Goal: Task Accomplishment & Management: Complete application form

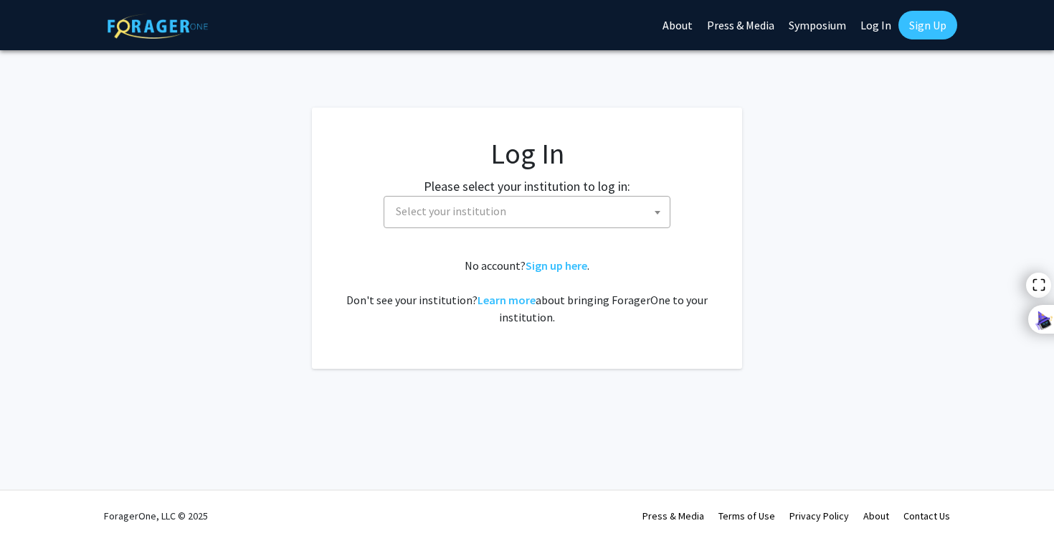
scroll to position [366, 0]
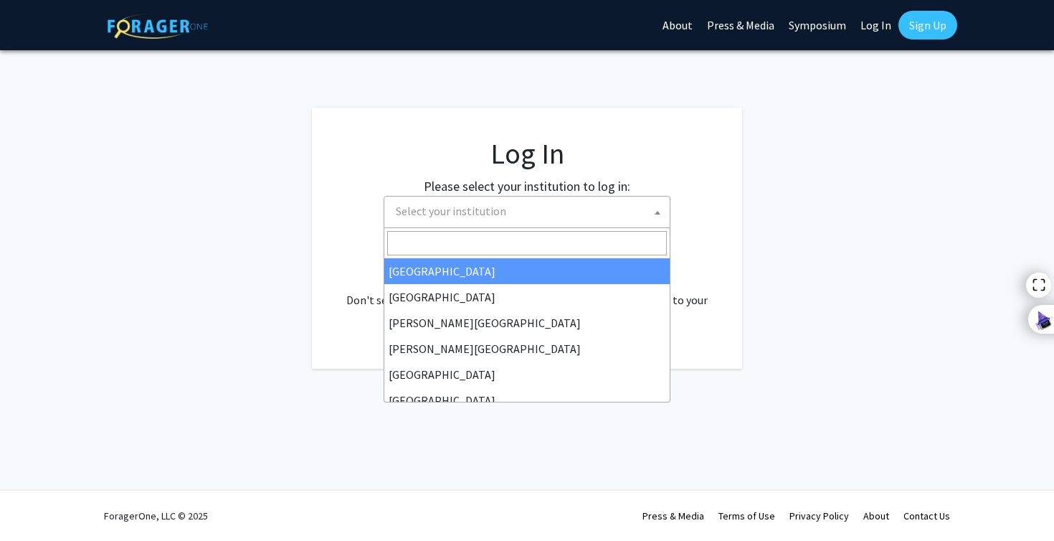
click at [439, 208] on span "Select your institution" at bounding box center [451, 211] width 110 height 14
select select "34"
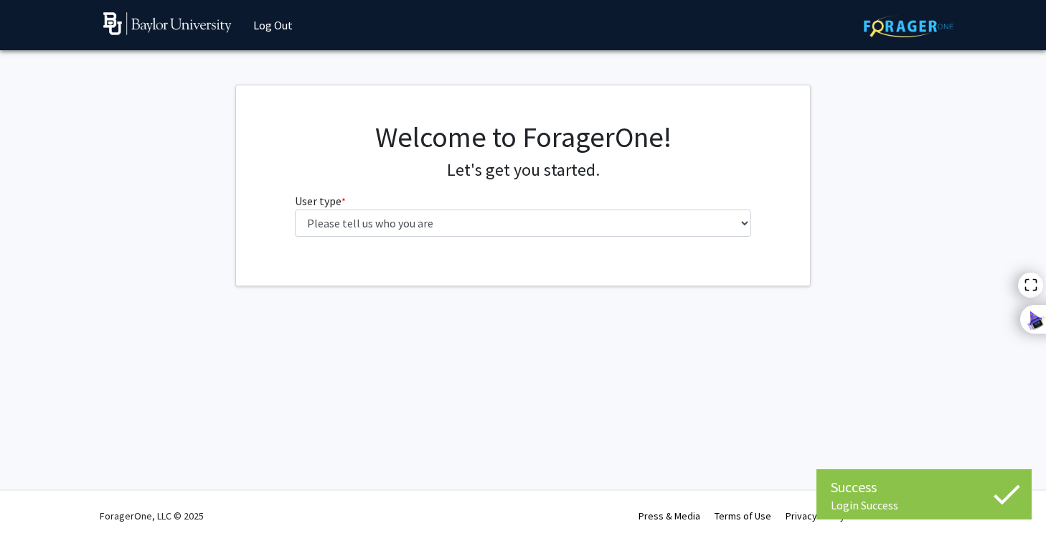
scroll to position [366, 0]
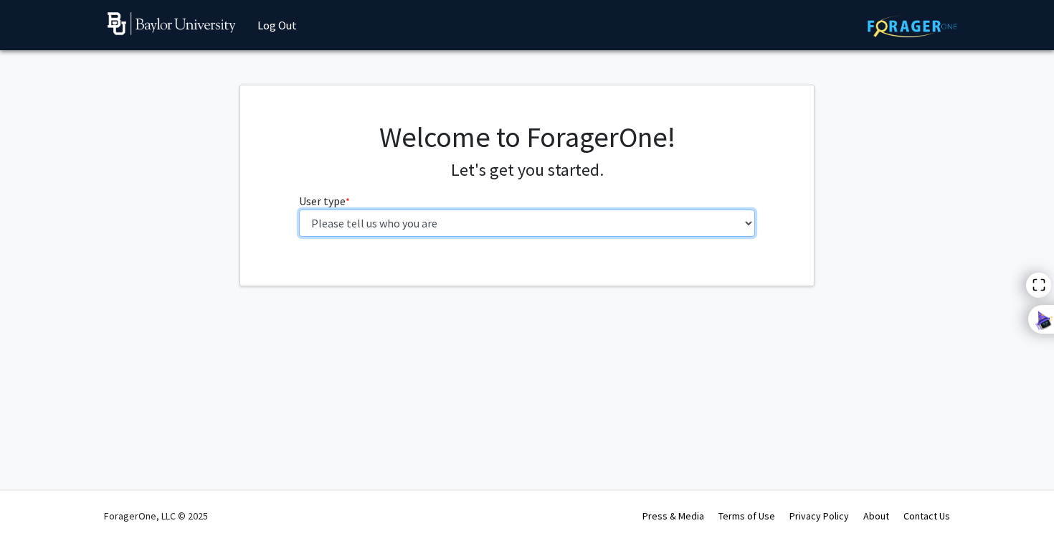
click at [526, 232] on select "Please tell us who you are Undergraduate Student Master's Student Doctoral Cand…" at bounding box center [527, 222] width 457 height 27
click at [559, 227] on select "Please tell us who you are Undergraduate Student Master's Student Doctoral Cand…" at bounding box center [527, 222] width 457 height 27
select select "1: undergrad"
click at [299, 209] on select "Please tell us who you are Undergraduate Student Master's Student Doctoral Cand…" at bounding box center [527, 222] width 457 height 27
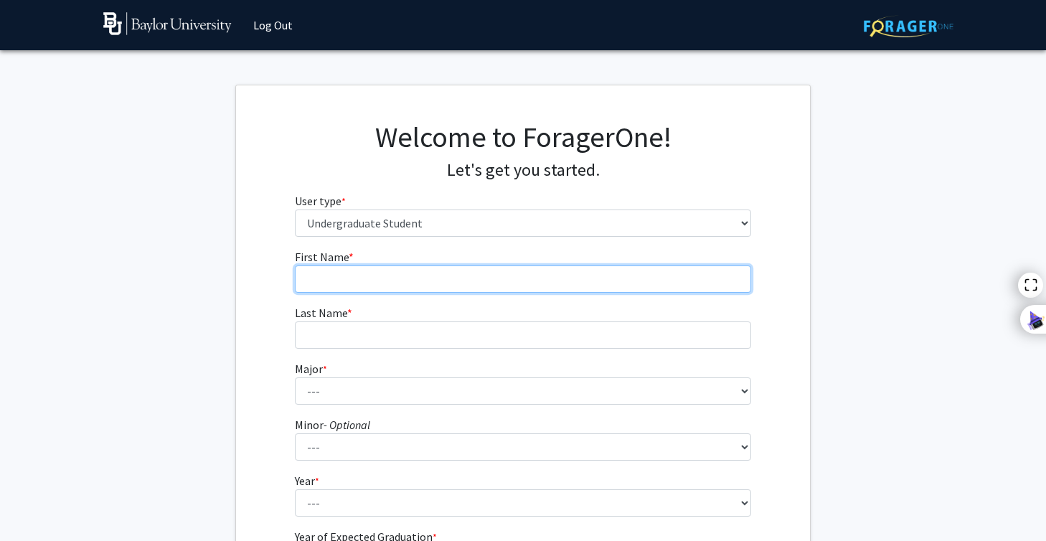
click at [531, 279] on input "First Name * required" at bounding box center [523, 278] width 457 height 27
type input "Tvesha"
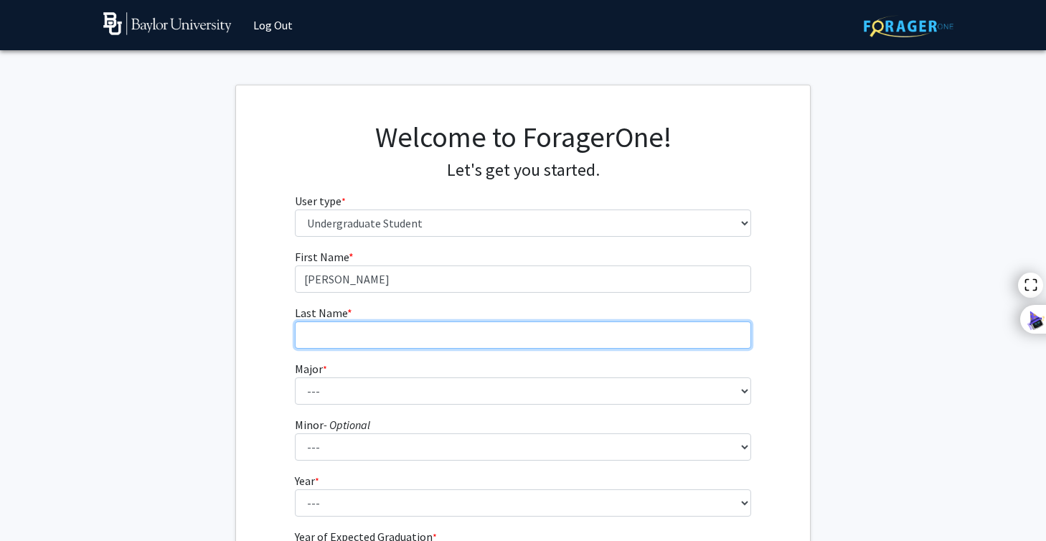
click at [479, 335] on input "Last Name * required" at bounding box center [523, 334] width 457 height 27
type input "reddy"
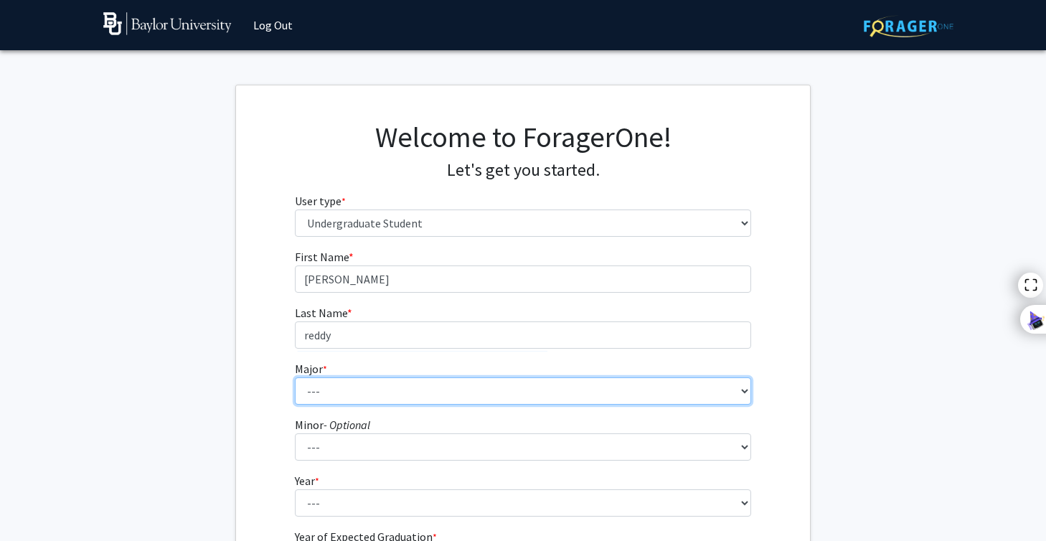
click at [473, 400] on select "--- Accounting American Studies Anthropology Apparel Design & Product Developme…" at bounding box center [523, 390] width 457 height 27
select select "95: 2760"
click at [295, 377] on select "--- Accounting American Studies Anthropology Apparel Design & Product Developme…" at bounding box center [523, 390] width 457 height 27
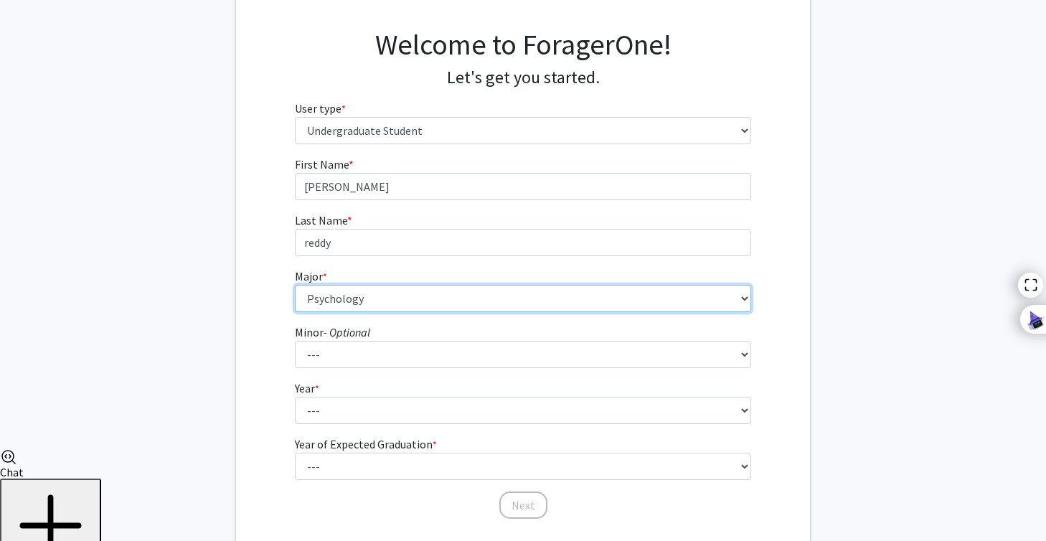
scroll to position [98, 0]
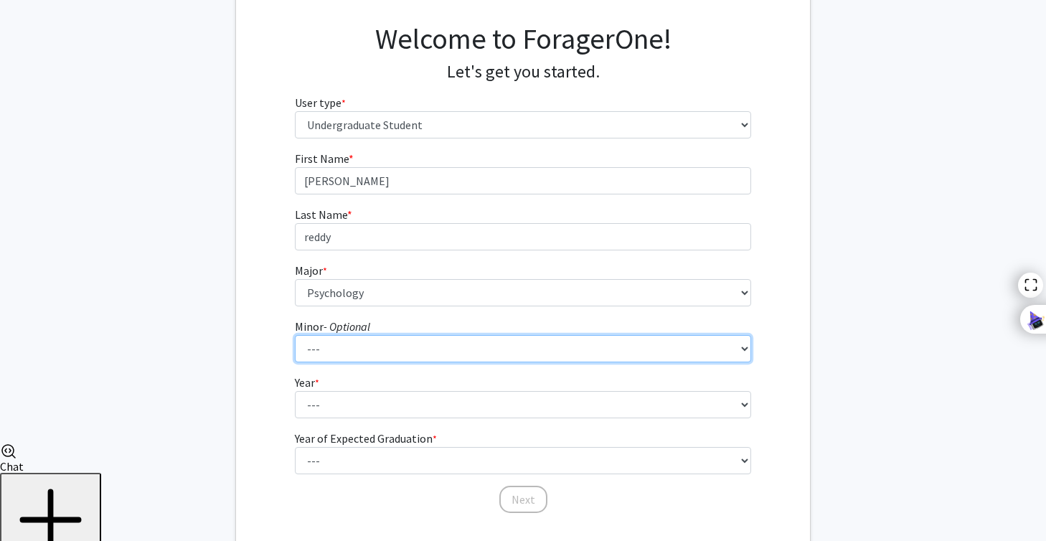
click at [455, 349] on select "--- Advertising American Sign Language American Studies Anthropology Apparel Me…" at bounding box center [523, 348] width 457 height 27
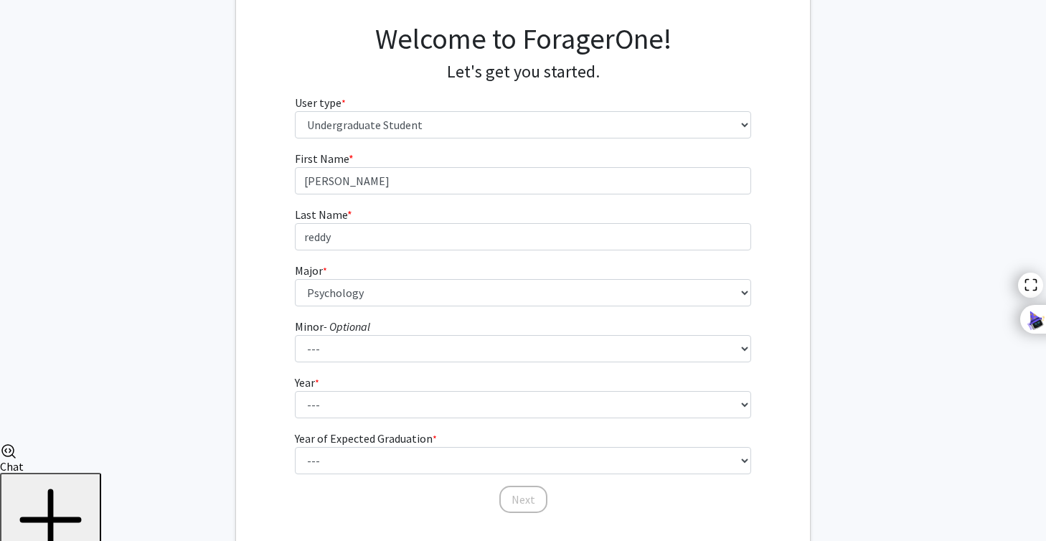
click at [473, 420] on form "First Name * required Tvesha Last Name * required reddy Major * required --- Ac…" at bounding box center [523, 325] width 457 height 350
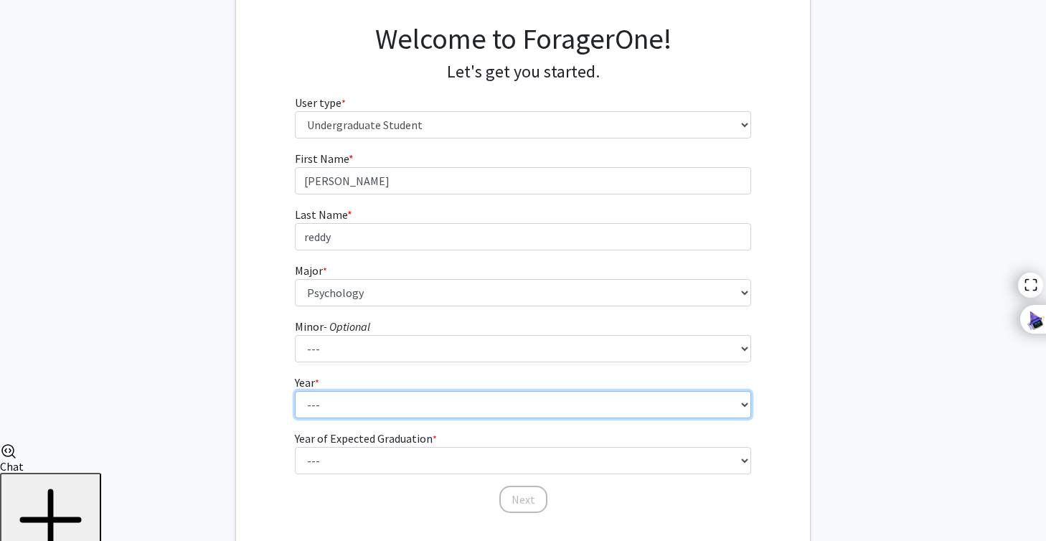
click at [459, 412] on select "--- First-year Sophomore Junior Senior Postbaccalaureate Certificate" at bounding box center [523, 404] width 457 height 27
select select "1: first-year"
click at [295, 391] on select "--- First-year Sophomore Junior Senior Postbaccalaureate Certificate" at bounding box center [523, 404] width 457 height 27
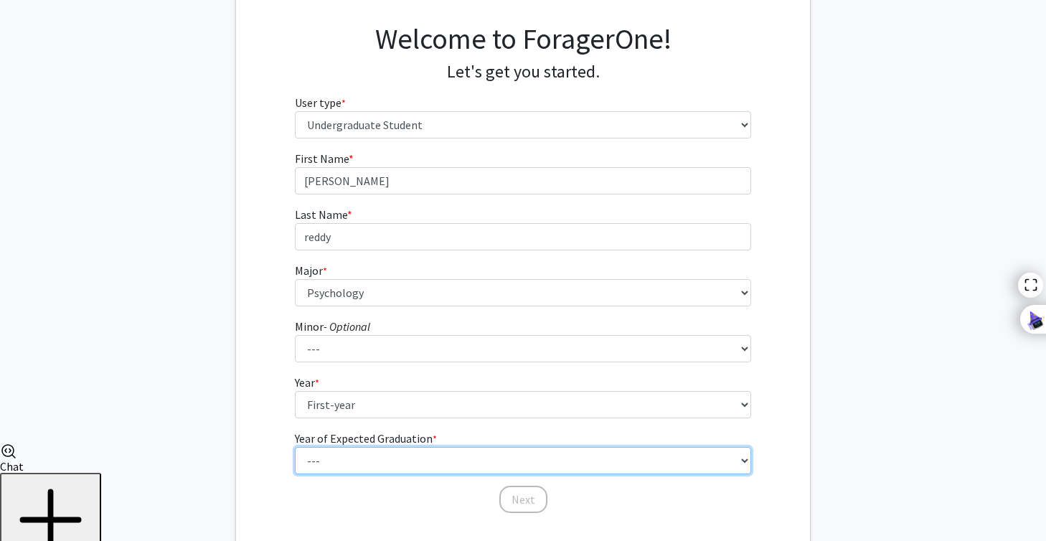
click at [440, 452] on select "--- 2025 2026 2027 2028 2029 2030 2031 2032 2033 2034" at bounding box center [523, 460] width 457 height 27
select select "5: 2029"
click at [295, 447] on select "--- 2025 2026 2027 2028 2029 2030 2031 2032 2033 2034" at bounding box center [523, 460] width 457 height 27
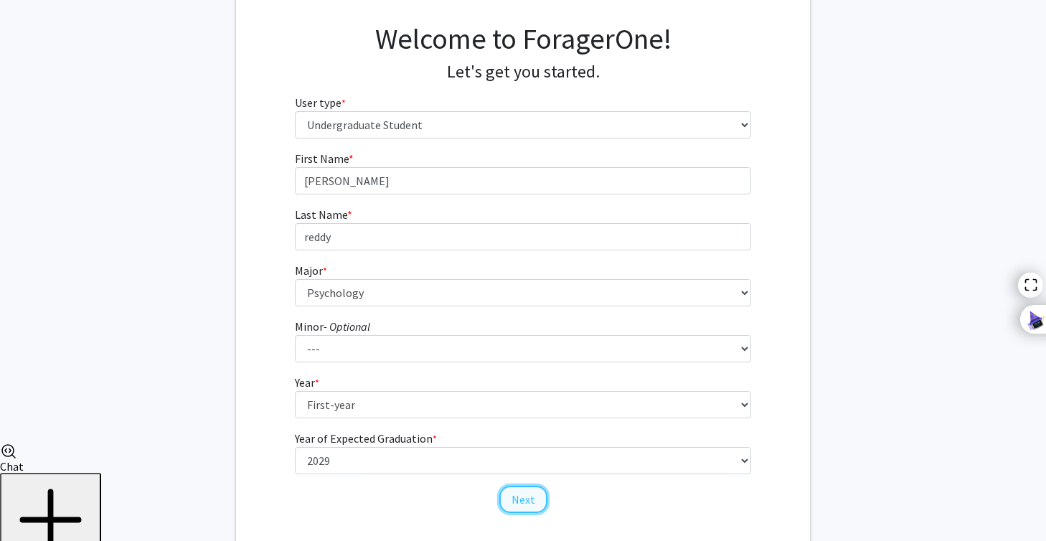
click at [528, 495] on button "Next" at bounding box center [523, 499] width 48 height 27
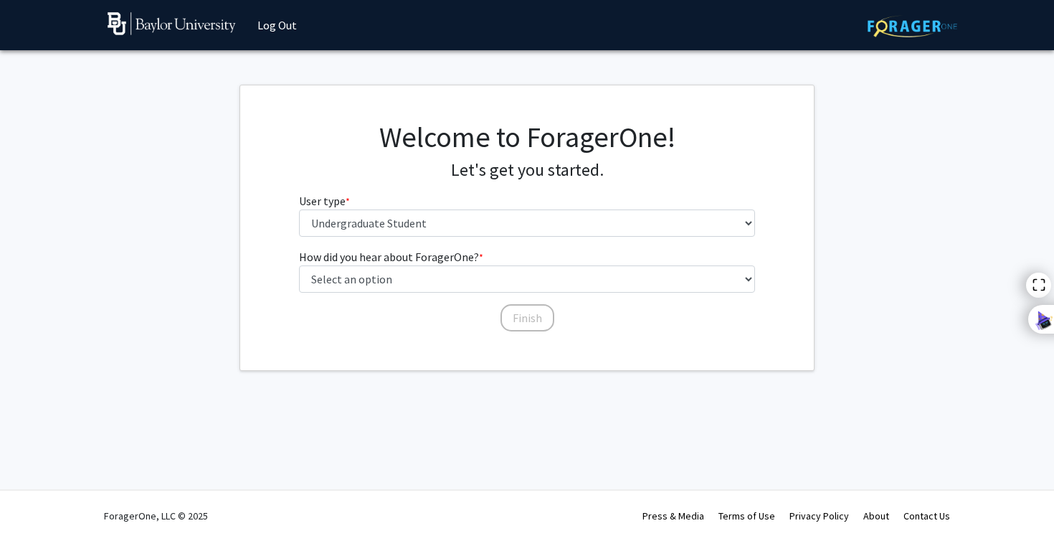
click at [440, 237] on div "Welcome to ForagerOne! Let's get you started. User type * required Please tell …" at bounding box center [527, 184] width 478 height 128
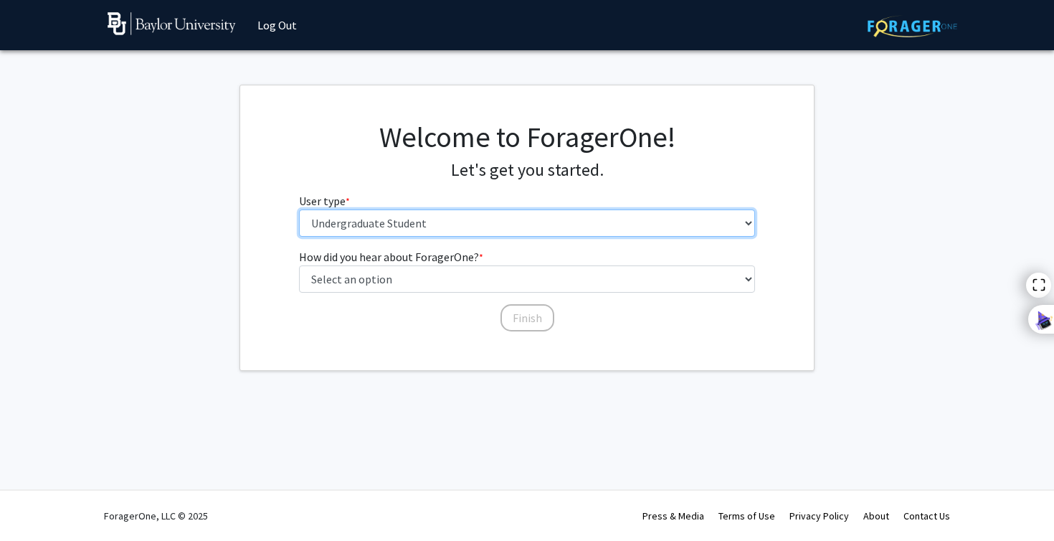
click at [432, 231] on select "Please tell us who you are Undergraduate Student Master's Student Doctoral Cand…" at bounding box center [527, 222] width 457 height 27
click at [299, 209] on select "Please tell us who you are Undergraduate Student Master's Student Doctoral Cand…" at bounding box center [527, 222] width 457 height 27
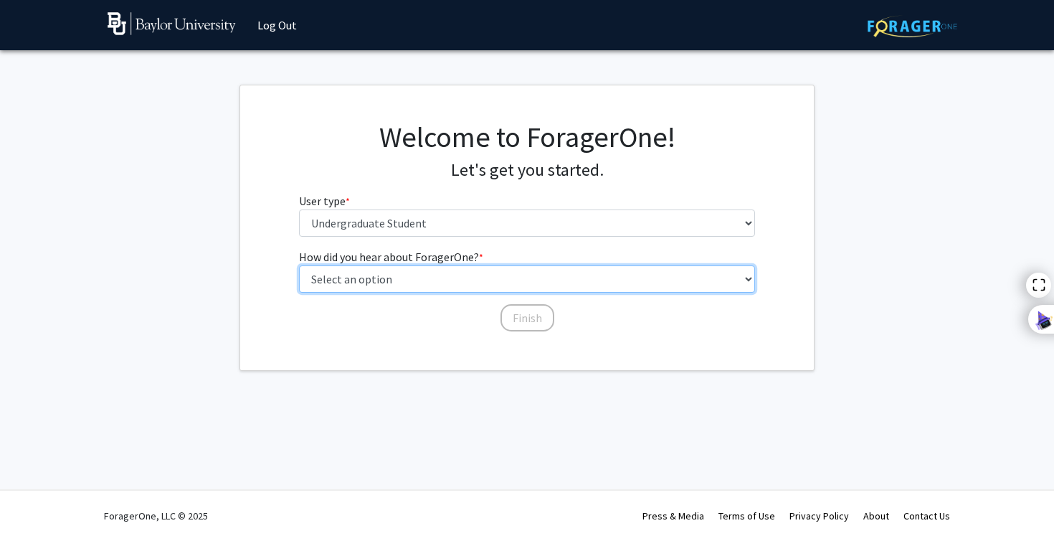
click at [426, 277] on select "Select an option Peer/student recommendation Faculty/staff recommendation Unive…" at bounding box center [527, 278] width 457 height 27
select select "3: university_website"
click at [299, 265] on select "Select an option Peer/student recommendation Faculty/staff recommendation Unive…" at bounding box center [527, 278] width 457 height 27
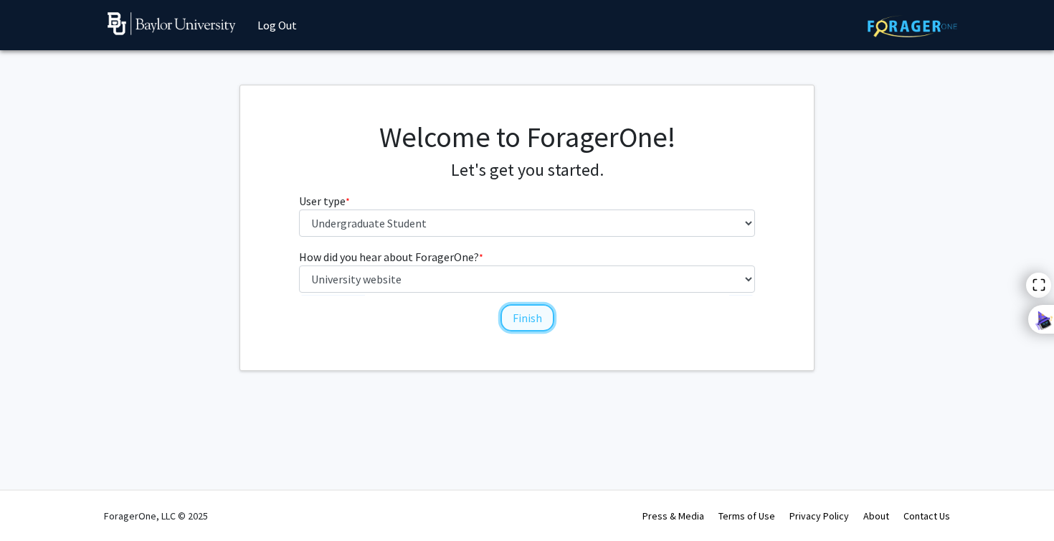
click at [502, 316] on button "Finish" at bounding box center [528, 317] width 54 height 27
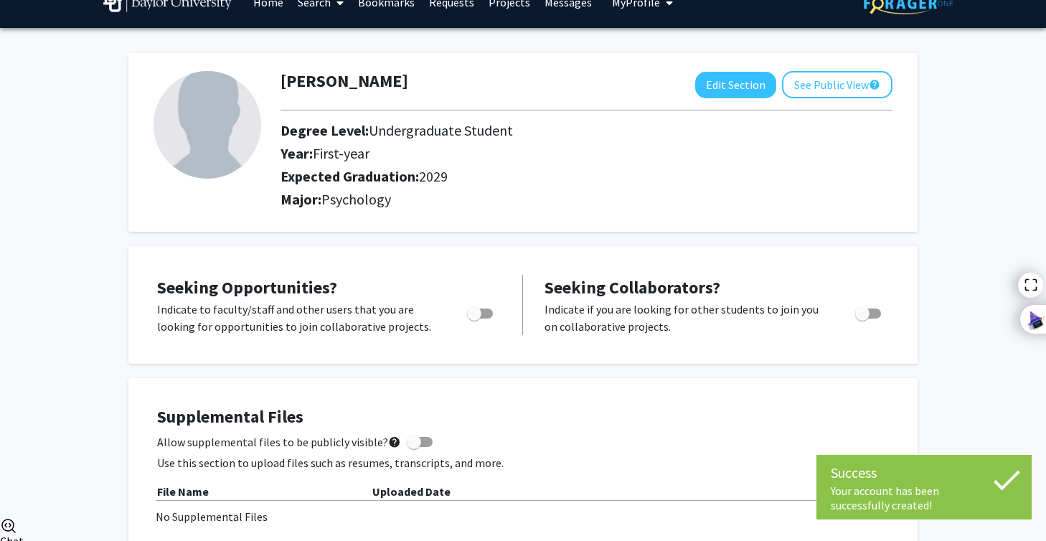
scroll to position [25, 0]
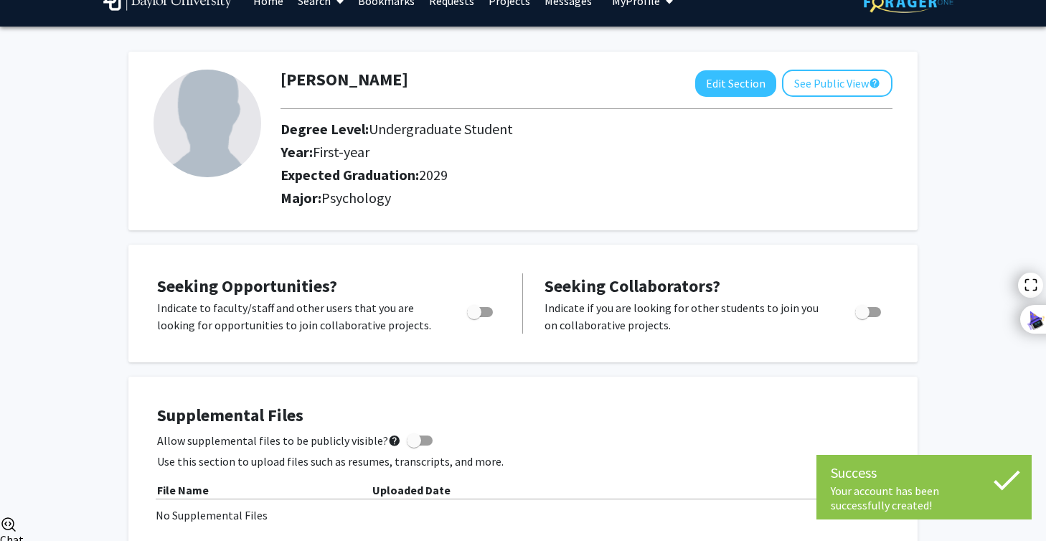
click at [480, 311] on span "Toggle" at bounding box center [474, 312] width 14 height 14
click at [474, 317] on input "Are you actively seeking opportunities?" at bounding box center [473, 317] width 1 height 1
checkbox input "true"
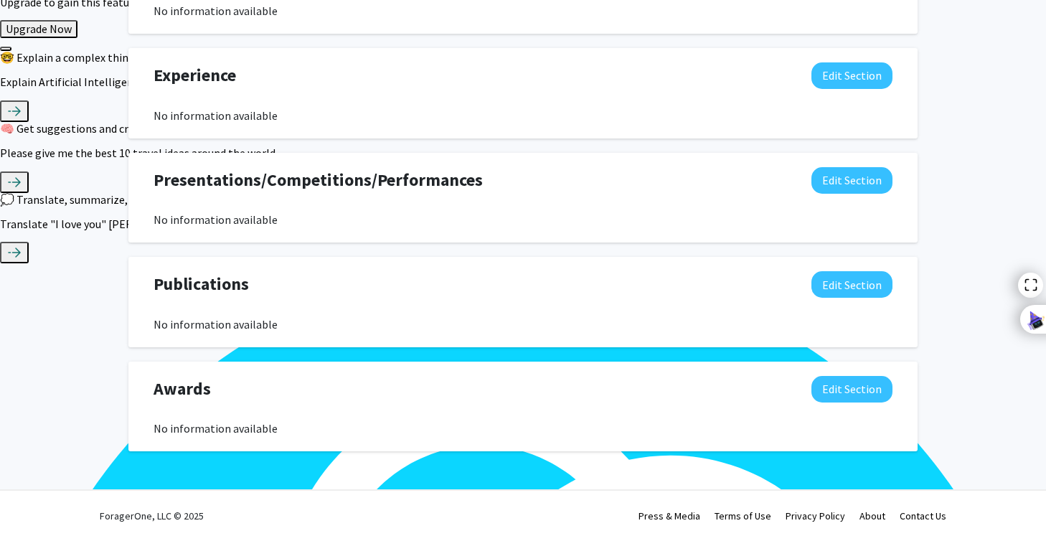
scroll to position [0, 0]
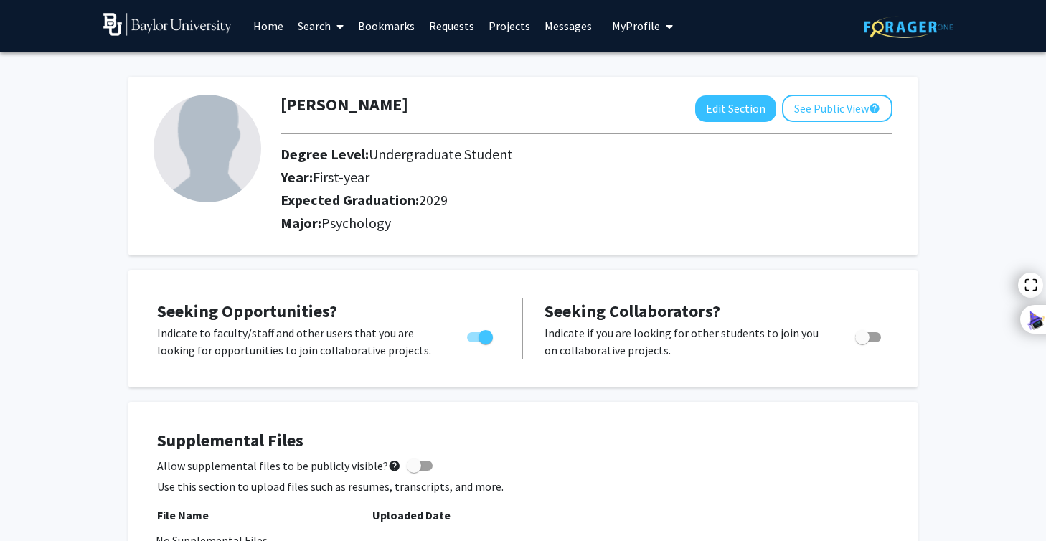
click at [331, 34] on span at bounding box center [337, 26] width 13 height 50
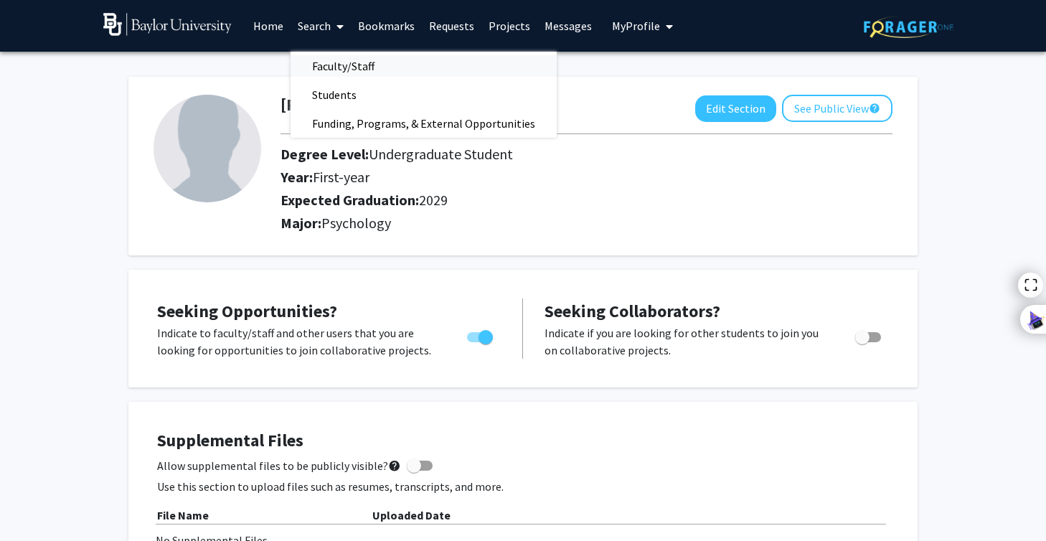
click at [340, 65] on span "Faculty/Staff" at bounding box center [342, 66] width 105 height 29
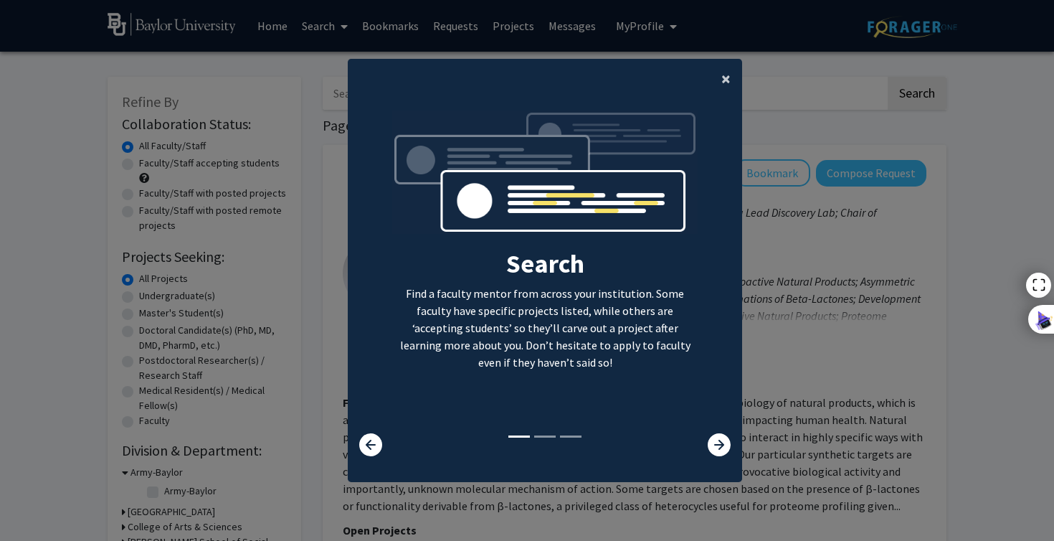
click at [725, 82] on span "×" at bounding box center [725, 78] width 9 height 22
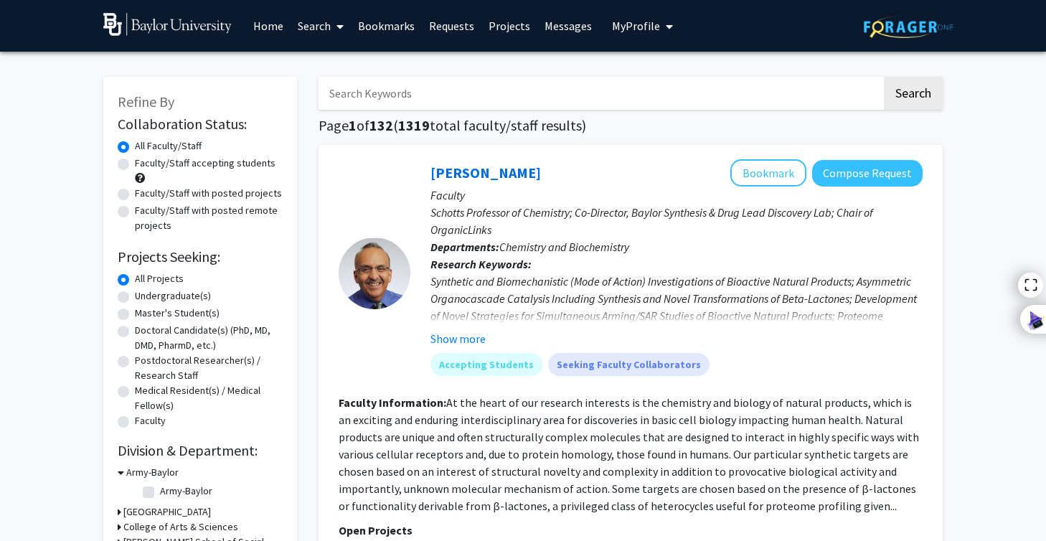
click at [518, 22] on link "Projects" at bounding box center [509, 26] width 56 height 50
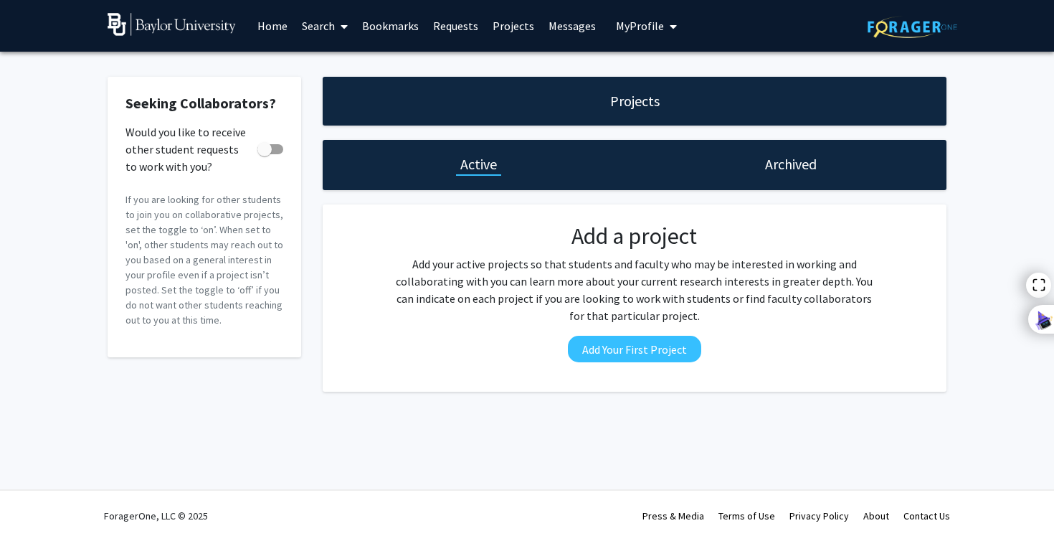
click at [333, 24] on link "Search" at bounding box center [325, 26] width 60 height 50
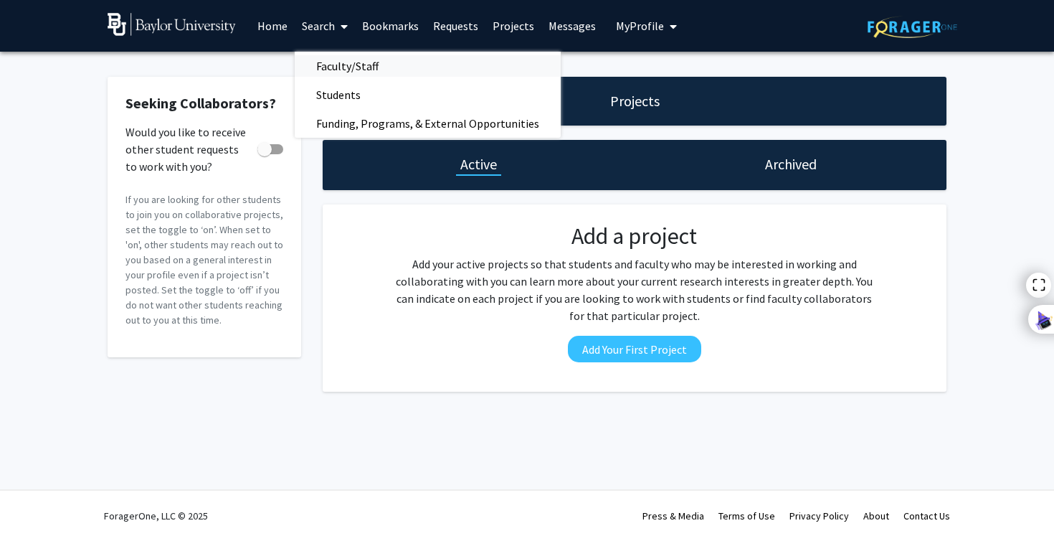
click at [349, 60] on span "Faculty/Staff" at bounding box center [347, 66] width 105 height 29
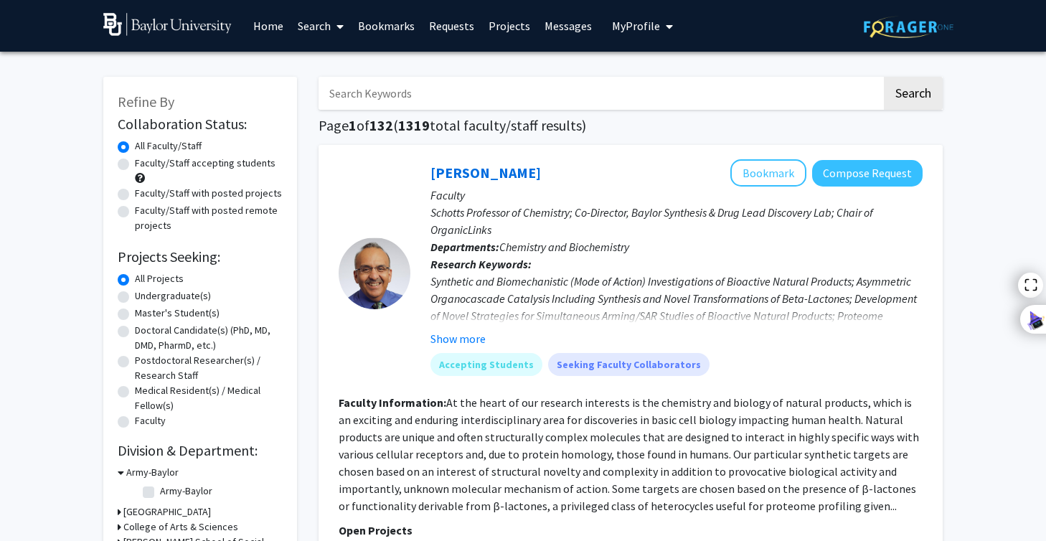
click at [186, 298] on label "Undergraduate(s)" at bounding box center [173, 295] width 76 height 15
click at [144, 298] on input "Undergraduate(s)" at bounding box center [139, 292] width 9 height 9
radio input "true"
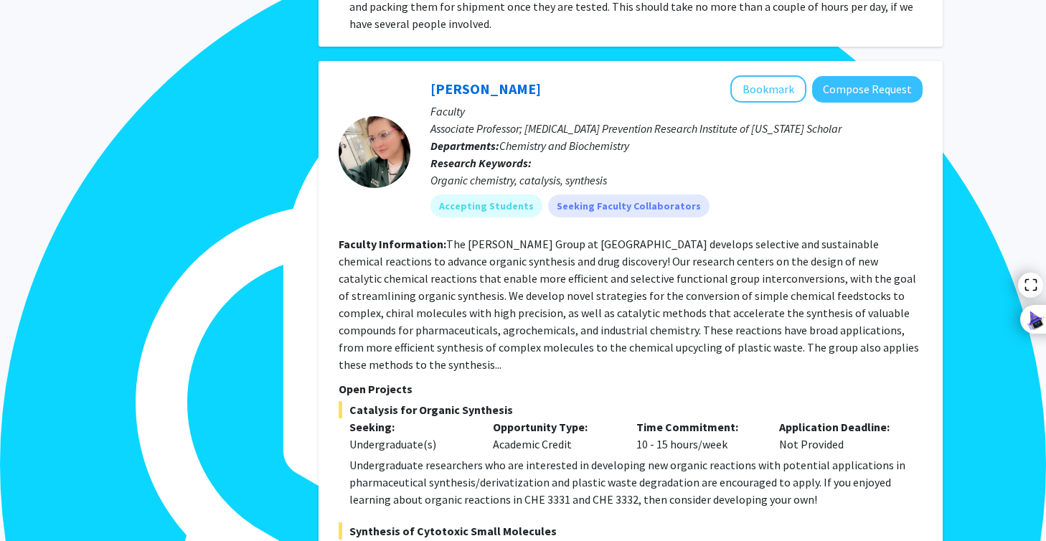
scroll to position [1127, 0]
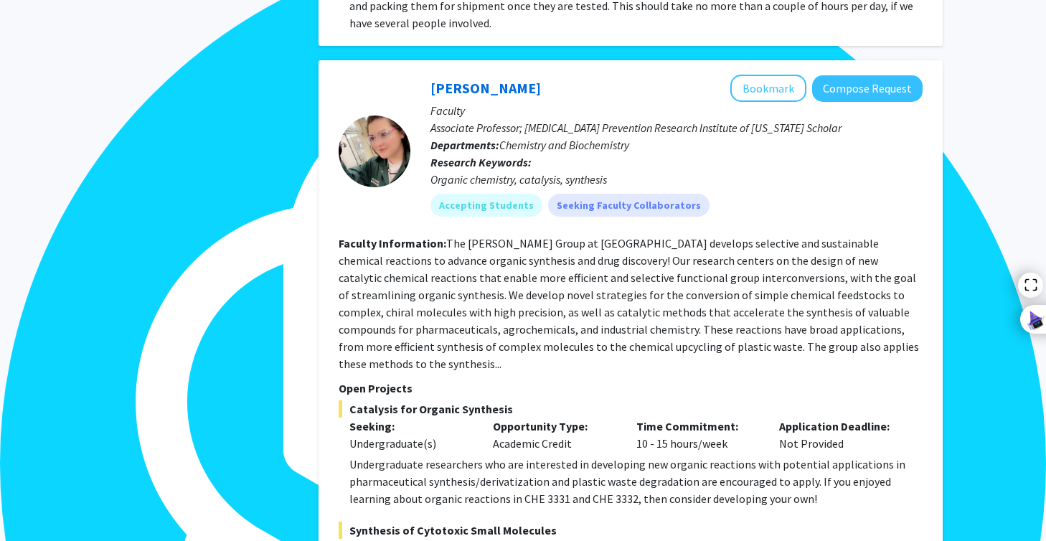
click at [442, 242] on b "Faculty Information:" at bounding box center [392, 243] width 108 height 14
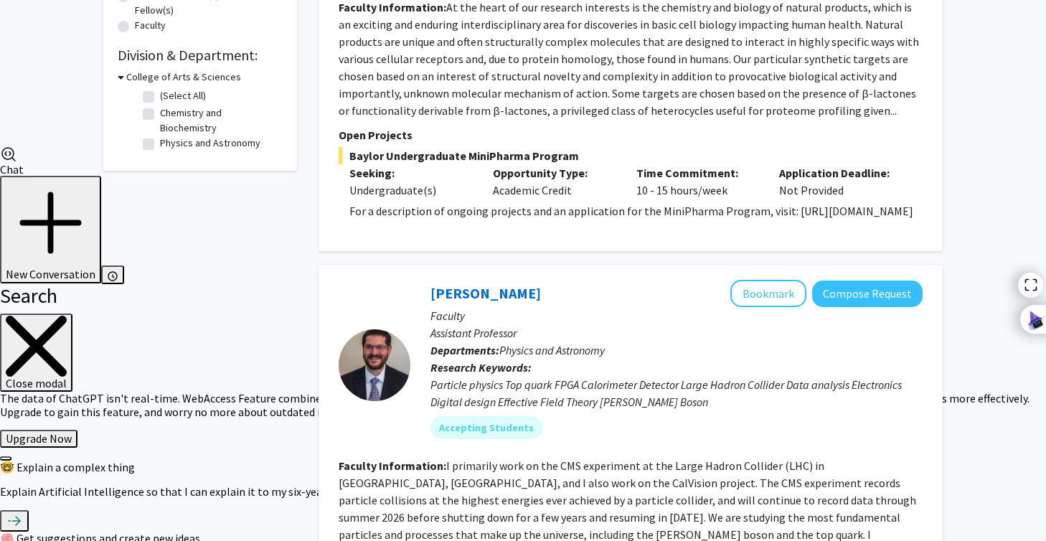
scroll to position [0, 0]
